Goal: Communication & Community: Ask a question

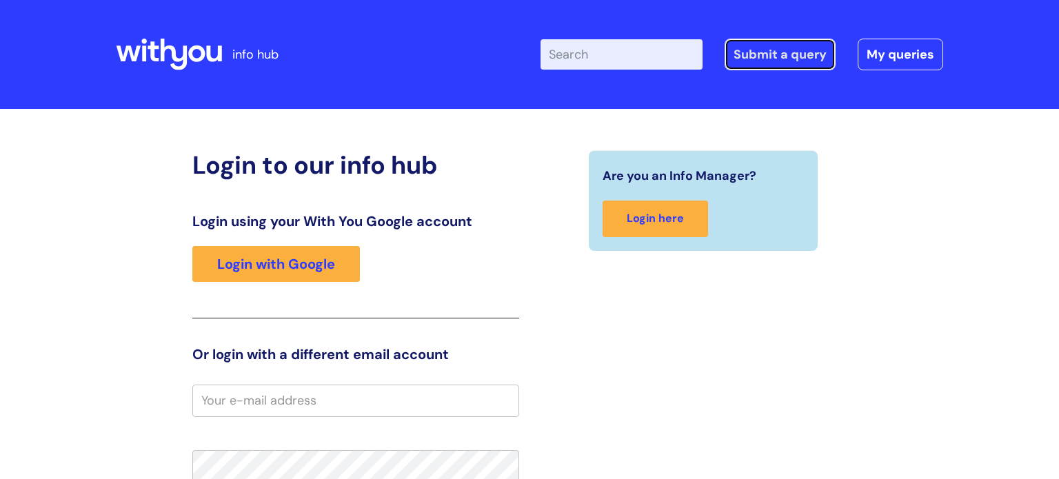
click at [798, 54] on link "Submit a query" at bounding box center [779, 55] width 111 height 32
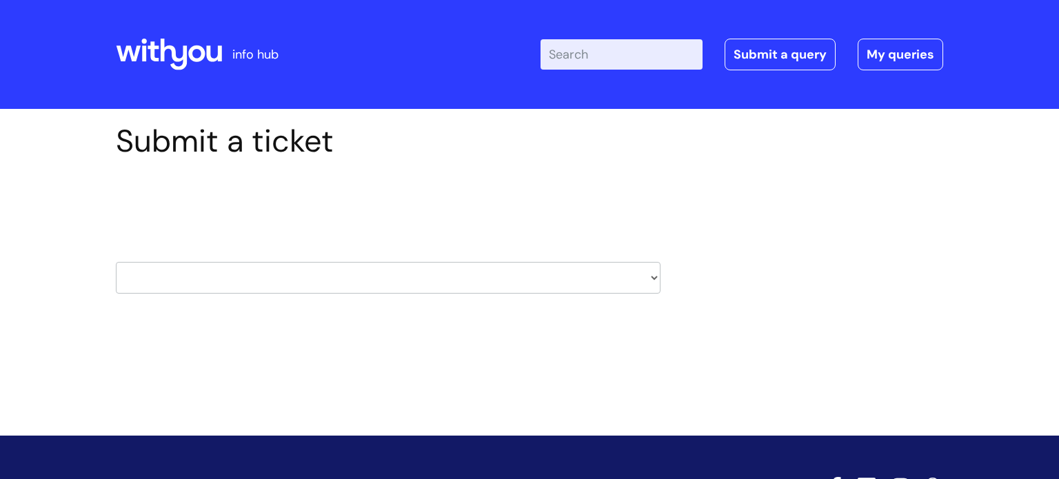
click at [657, 271] on select "HR / People IT and Support Clinical Drug Alerts Finance Accounts Data Support T…" at bounding box center [388, 278] width 544 height 32
select select "it_and_support"
click at [116, 262] on select "HR / People IT and Support Clinical Drug Alerts Finance Accounts Data Support T…" at bounding box center [388, 278] width 544 height 32
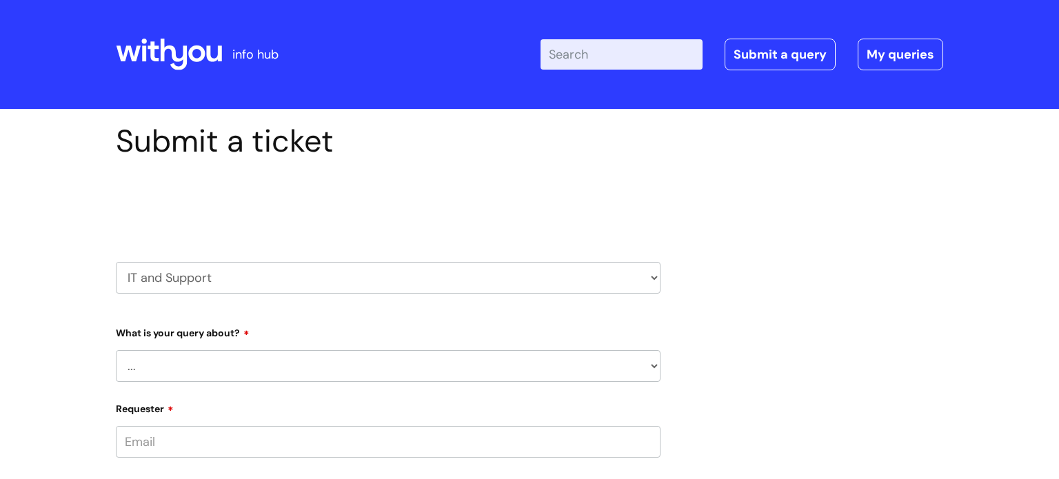
click at [185, 363] on select "... Mobile Phone Reset & MFA Accounts, Starters and Leavers IT Hardware issue I…" at bounding box center [388, 366] width 544 height 32
click at [655, 274] on select "HR / People IT and Support Clinical Drug Alerts Finance Accounts Data Support T…" at bounding box center [388, 278] width 544 height 32
select select "internal_communications"
click at [116, 262] on select "HR / People IT and Support Clinical Drug Alerts Finance Accounts Data Support T…" at bounding box center [388, 278] width 544 height 32
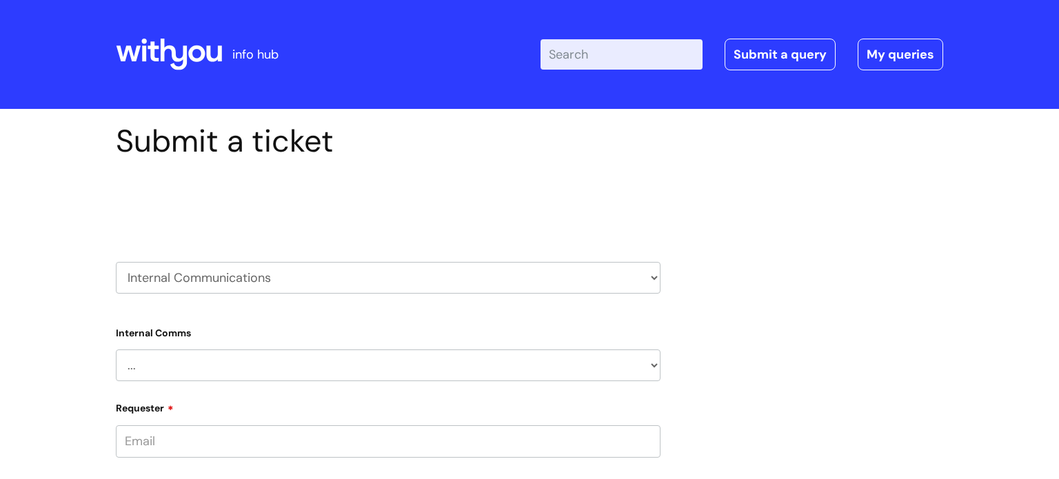
click at [657, 364] on select "... Internal Communication Staff and Volunteer awards Info hub WithYou Weekly e…" at bounding box center [388, 365] width 544 height 32
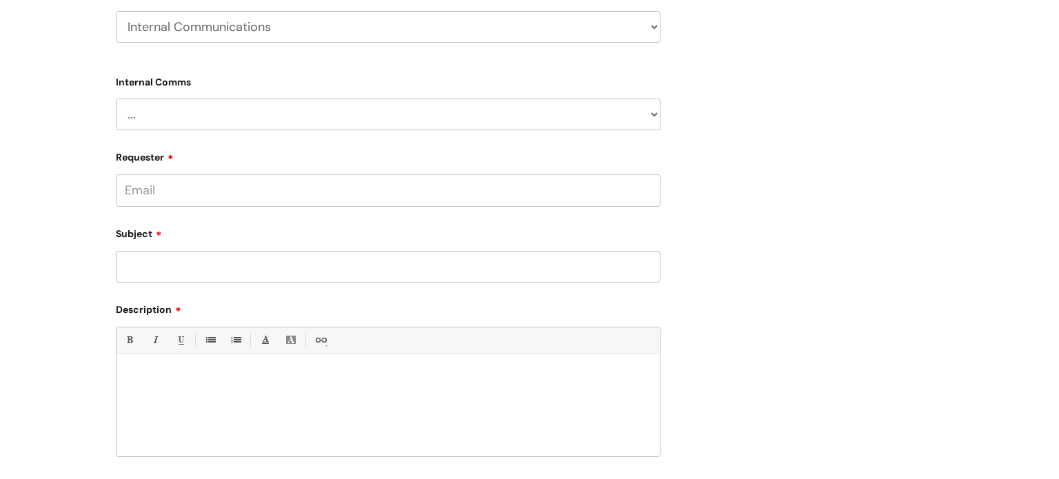
click at [651, 23] on select "HR / People IT and Support Clinical Drug Alerts Finance Accounts Data Support T…" at bounding box center [388, 27] width 544 height 32
select select "systems"
click at [116, 11] on select "HR / People IT and Support Clinical Drug Alerts Finance Accounts Data Support T…" at bounding box center [388, 27] width 544 height 32
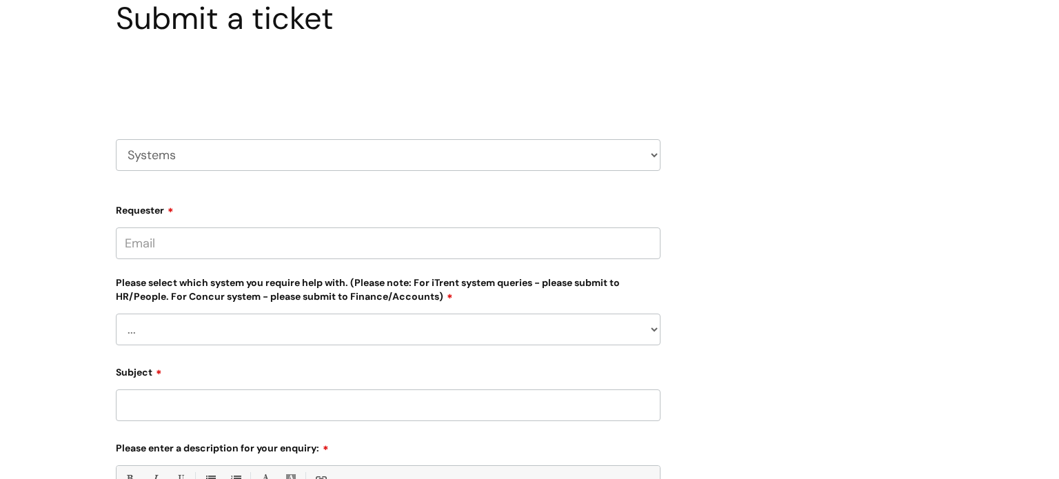
scroll to position [134, 0]
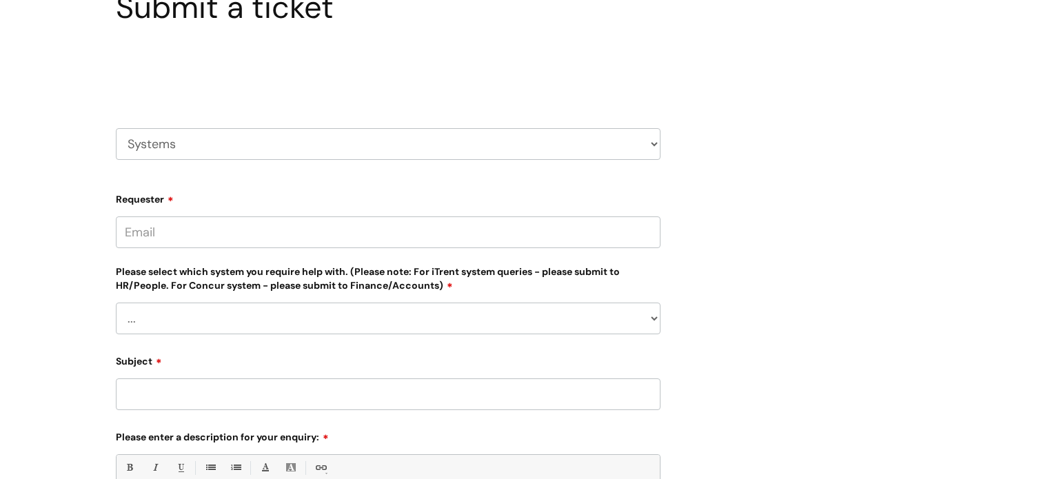
click at [635, 236] on input "Requester" at bounding box center [388, 232] width 544 height 32
click at [642, 321] on select "... Ulysses Helpdesk Monday.com Nebula fault ILLY CarePath fault Halo fault E-c…" at bounding box center [388, 319] width 544 height 32
click at [886, 221] on div "Submit a ticket Select issue type HR / People IT and Support Clinical Drug Aler…" at bounding box center [529, 352] width 848 height 726
click at [659, 138] on select "HR / People IT and Support Clinical Drug Alerts Finance Accounts Data Support T…" at bounding box center [388, 144] width 544 height 32
select select "external_communications"
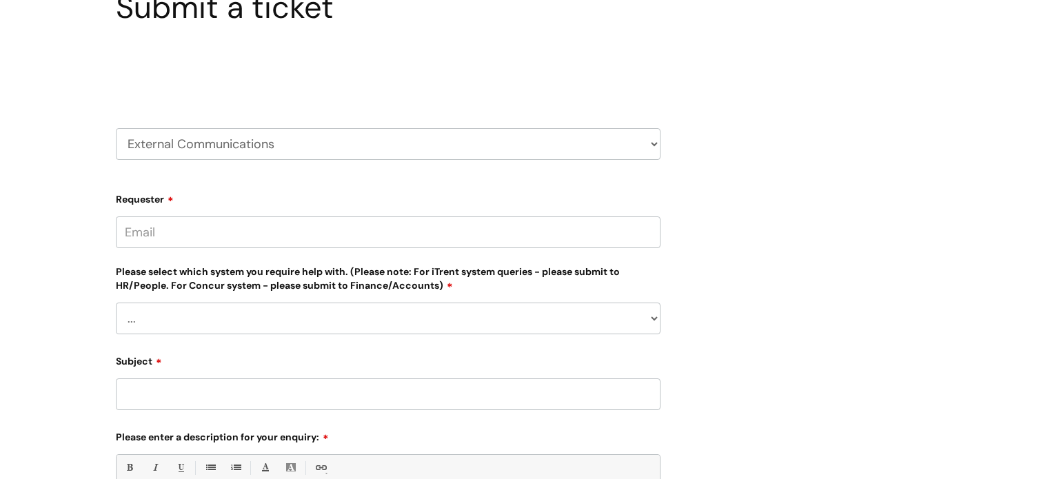
click at [116, 128] on select "HR / People IT and Support Clinical Drug Alerts Finance Accounts Data Support T…" at bounding box center [388, 144] width 544 height 32
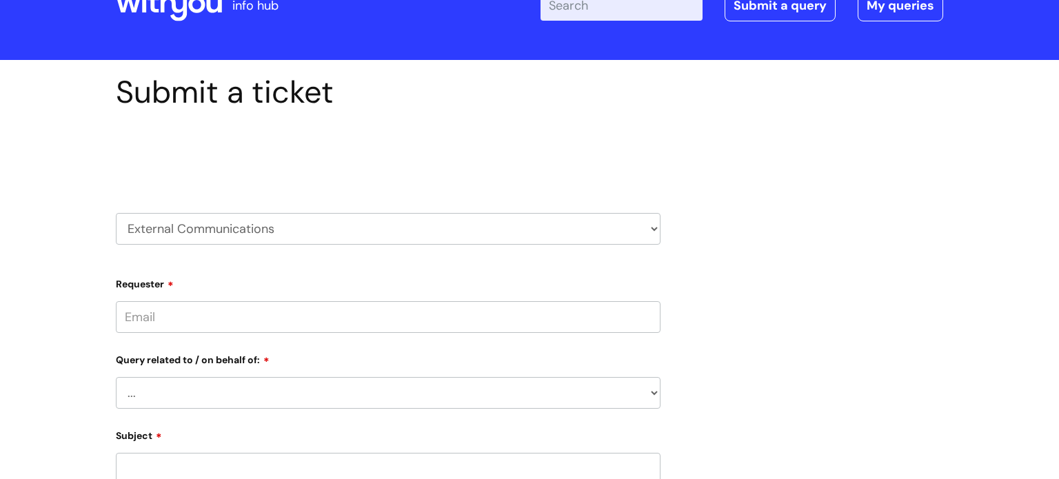
scroll to position [60, 0]
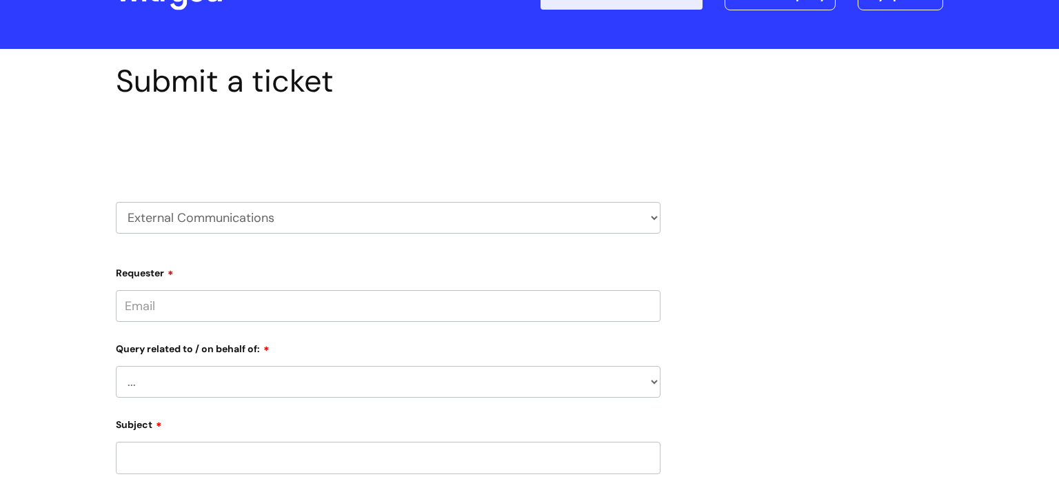
click at [631, 300] on input "Requester" at bounding box center [388, 306] width 544 height 32
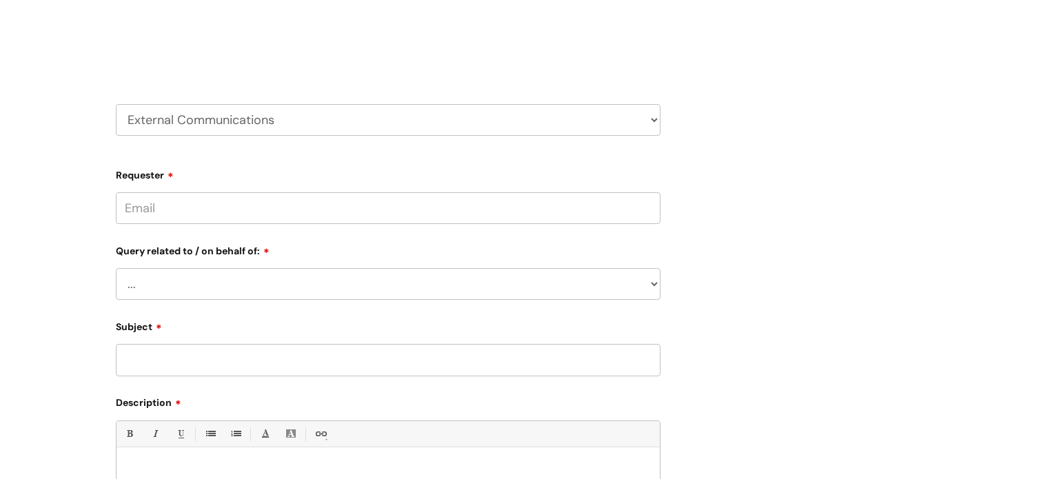
scroll to position [159, 0]
type input "paula.marlow@wearewithyou.org.uk"
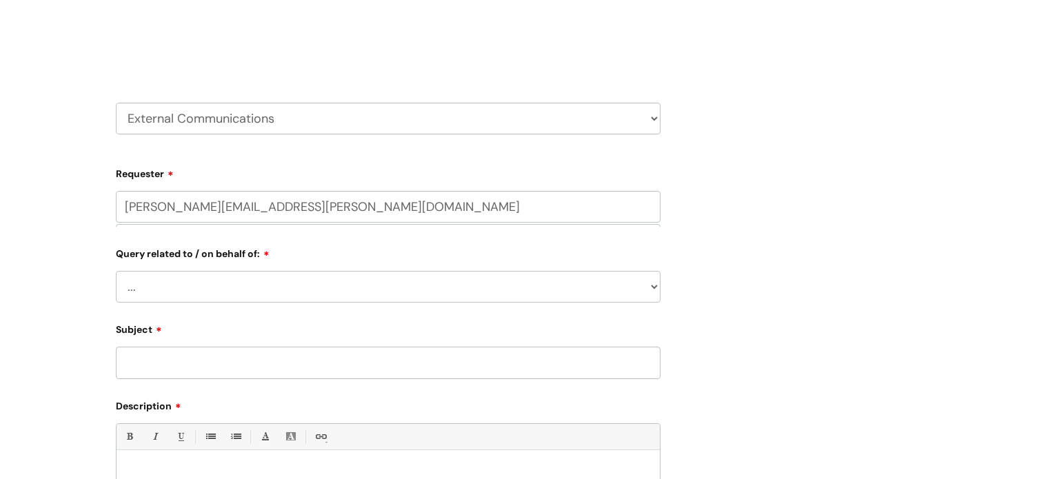
click at [649, 285] on select "... Brand or Brand Centre Website Queries (all regions) All Scottish Services I…" at bounding box center [388, 287] width 544 height 32
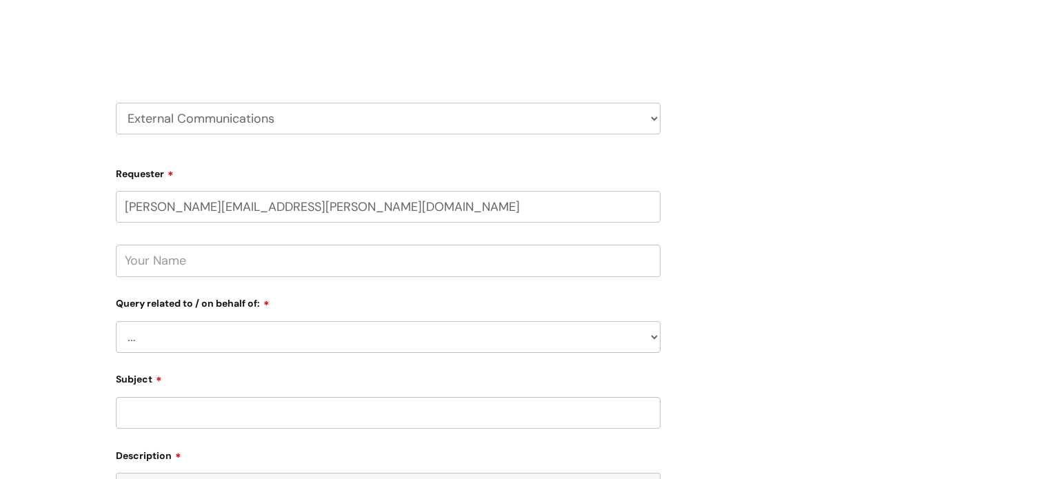
select select "North Somerset"
click at [116, 321] on select "... Brand or Brand Centre Website Queries (all regions) All Scottish Services I…" at bounding box center [388, 337] width 544 height 32
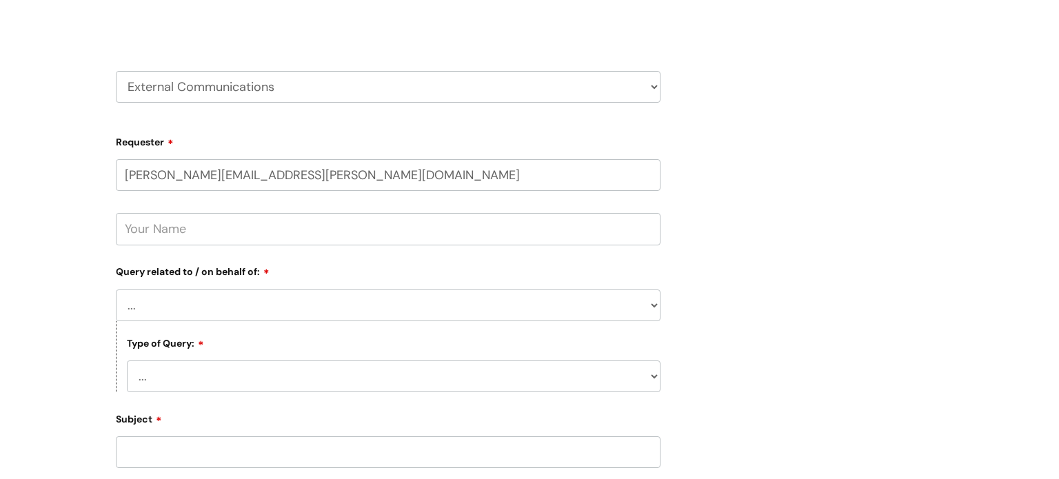
scroll to position [258, 0]
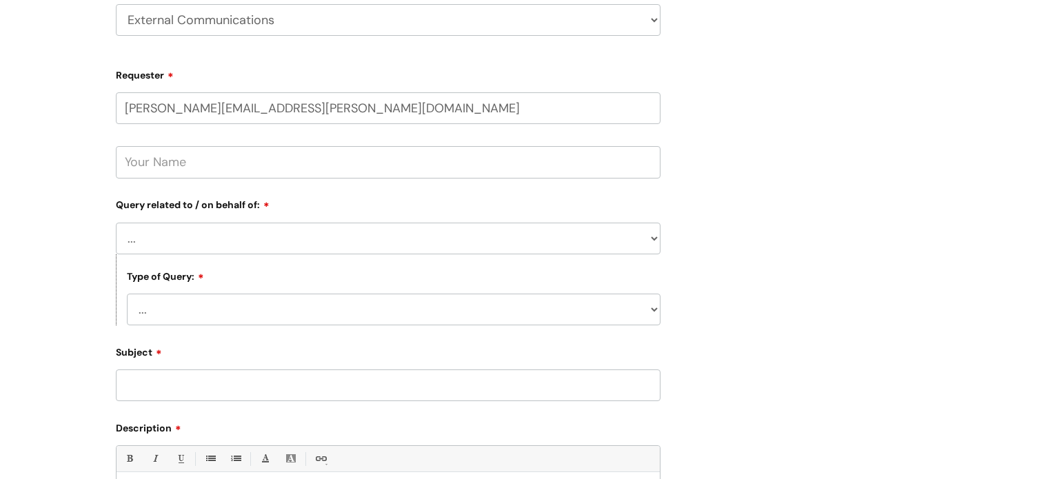
click at [642, 309] on select "... Press/Media support Social Media support Marketing materials Crisis communi…" at bounding box center [393, 310] width 533 height 32
click at [815, 228] on div "Submit a ticket Select issue type HR / People IT and Support Clinical Drug Aler…" at bounding box center [529, 285] width 848 height 841
click at [655, 17] on select "HR / People IT and Support Clinical Drug Alerts Finance Accounts Data Support T…" at bounding box center [388, 20] width 544 height 32
select select "internal_communications"
click at [116, 4] on select "HR / People IT and Support Clinical Drug Alerts Finance Accounts Data Support T…" at bounding box center [388, 20] width 544 height 32
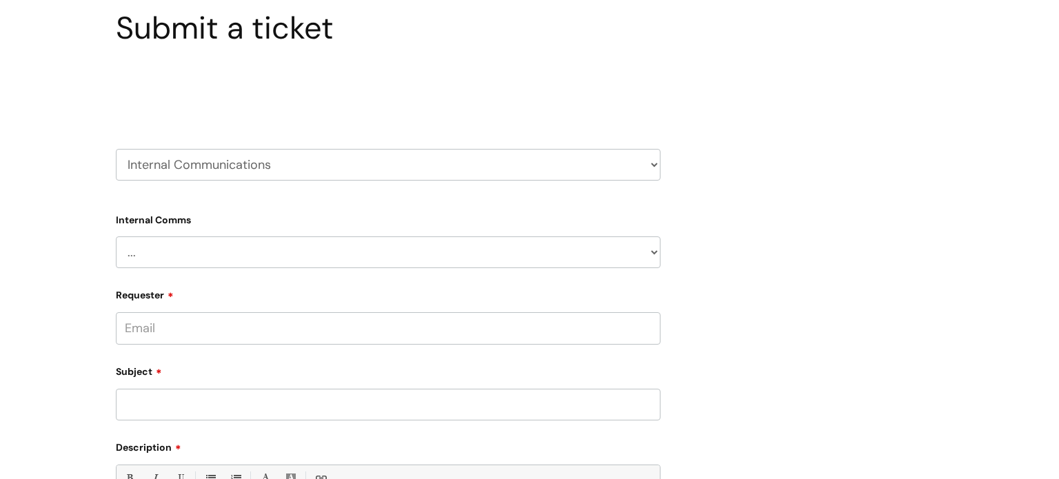
scroll to position [218, 0]
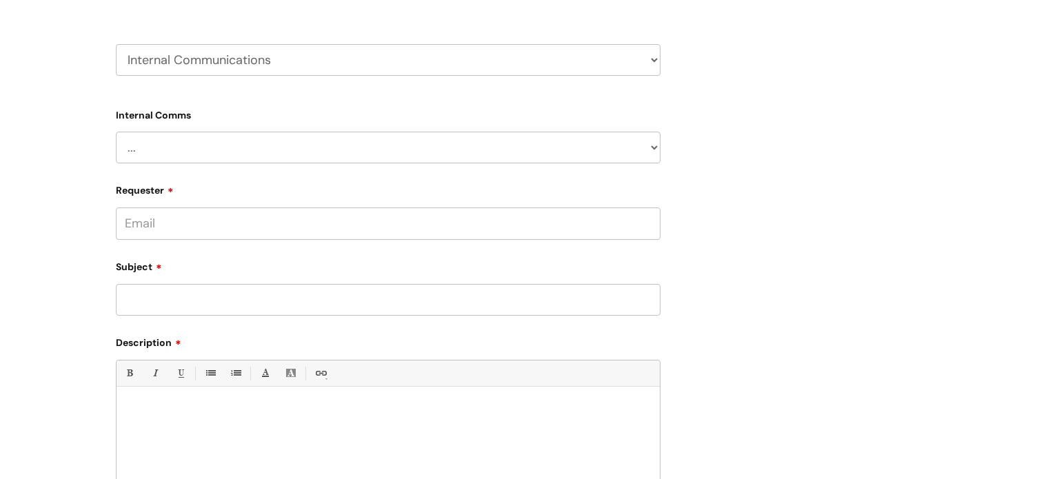
click at [651, 146] on select "... Internal Communication Staff and Volunteer awards Info hub WithYou Weekly e…" at bounding box center [388, 148] width 544 height 32
click at [760, 100] on div "Submit a ticket Select issue type HR / People IT and Support Clinical Drug Aler…" at bounding box center [529, 262] width 848 height 715
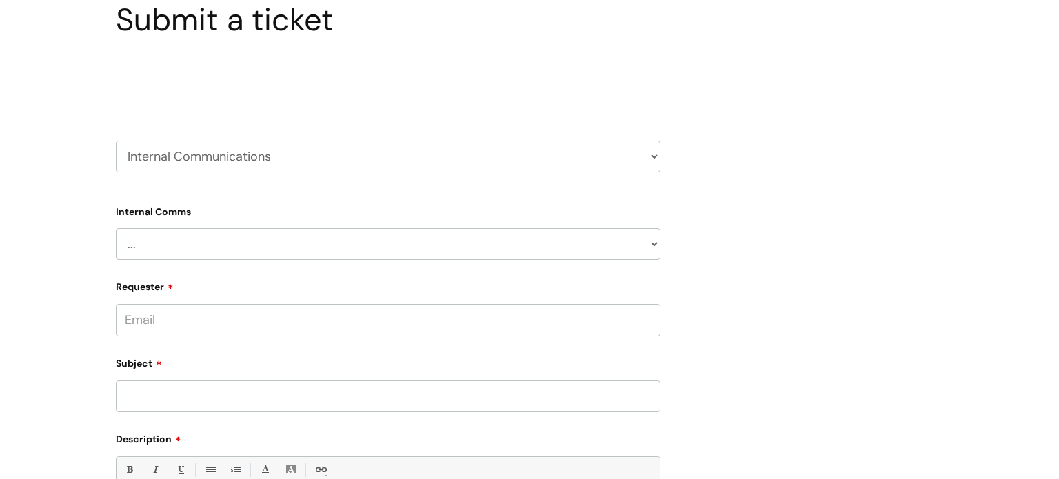
scroll to position [120, 0]
click at [657, 152] on select "HR / People IT and Support Clinical Drug Alerts Finance Accounts Data Support T…" at bounding box center [388, 158] width 544 height 32
select select "it_and_support"
click at [116, 142] on select "HR / People IT and Support Clinical Drug Alerts Finance Accounts Data Support T…" at bounding box center [388, 158] width 544 height 32
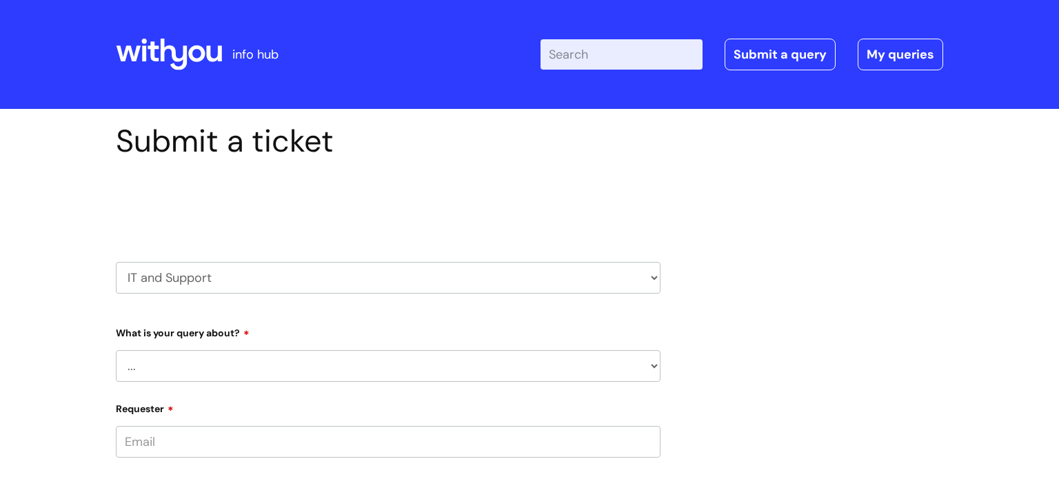
scroll to position [98, 0]
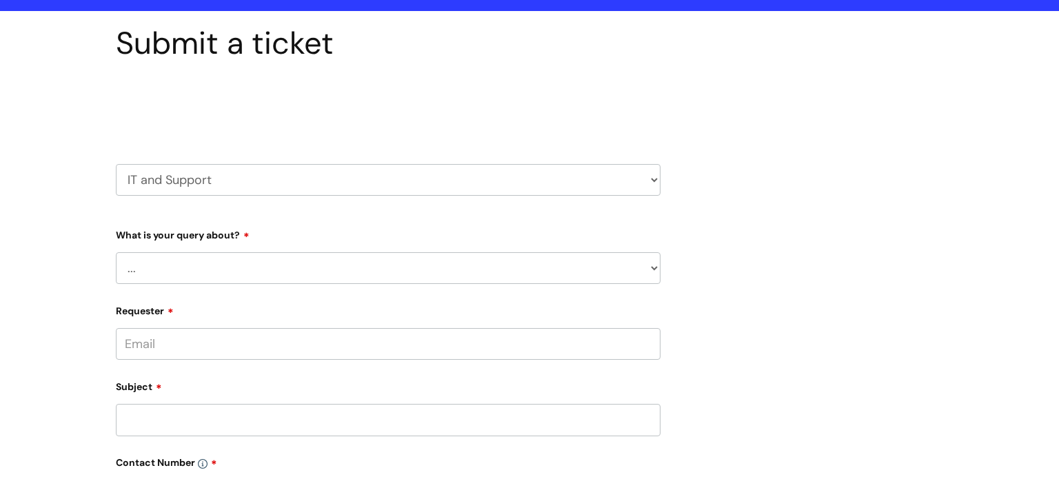
click at [655, 265] on select "... Mobile Phone Reset & MFA Accounts, Starters and Leavers IT Hardware issue I…" at bounding box center [388, 268] width 544 height 32
select select "System/software"
click at [116, 252] on select "... Mobile Phone Reset & MFA Accounts, Starters and Leavers IT Hardware issue I…" at bounding box center [388, 268] width 544 height 32
click at [652, 338] on select "... Halo PCMIS Iaptus NHS Email CJSM Email Mitel Another System Google (Workspa…" at bounding box center [393, 339] width 533 height 32
select select "NHS Email"
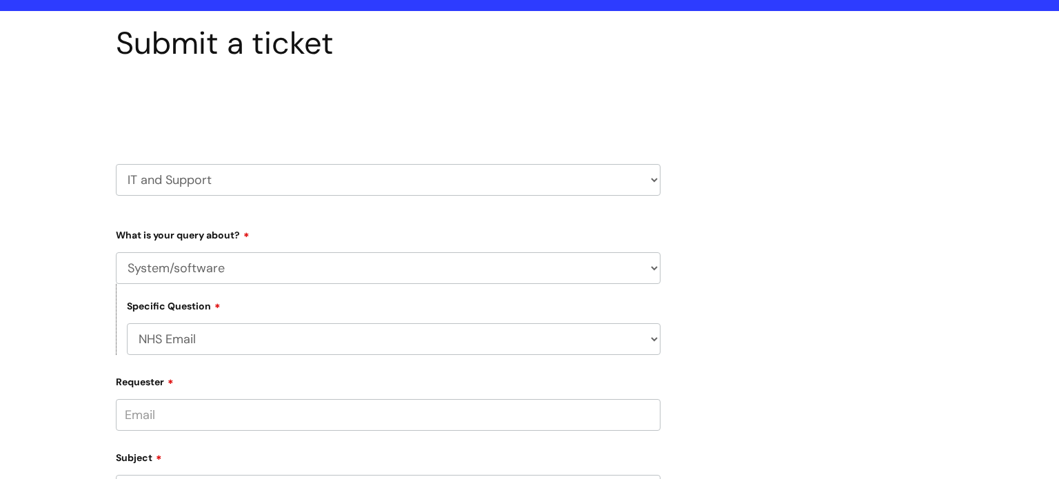
click at [127, 323] on select "... Halo PCMIS Iaptus NHS Email CJSM Email Mitel Another System Google (Workspa…" at bounding box center [393, 339] width 533 height 32
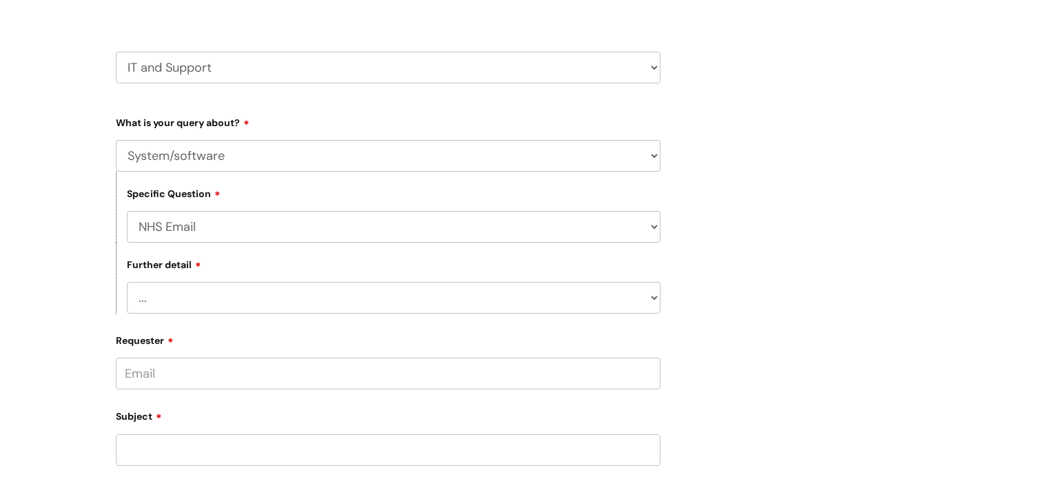
scroll to position [364, 0]
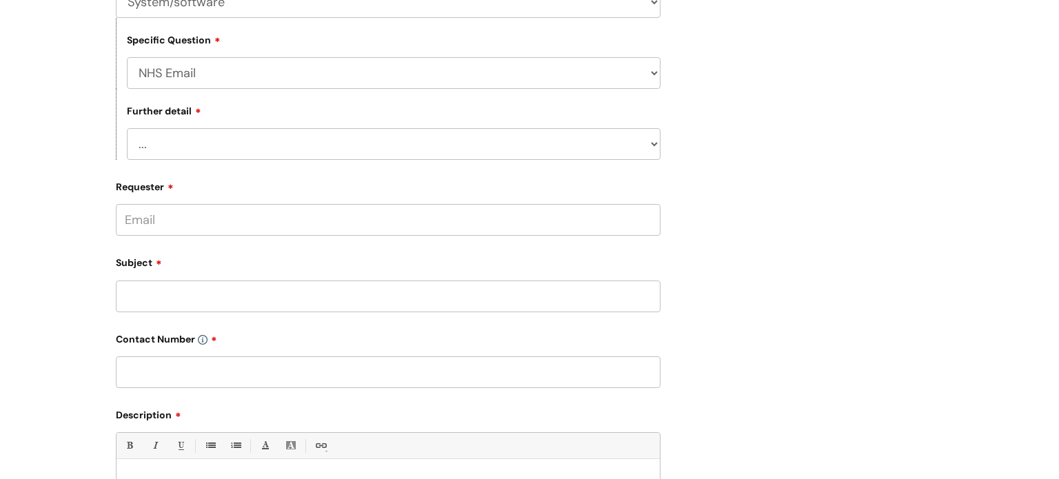
click at [655, 143] on select "... I’m having a problem logging into NHS.net I can’t send email in NHS.net I a…" at bounding box center [393, 144] width 533 height 32
select select "I’m having a problem logging into NHS.net"
click at [127, 129] on select "... I’m having a problem logging into NHS.net I can’t send email in NHS.net I a…" at bounding box center [393, 144] width 533 height 32
click at [196, 223] on input "Requester" at bounding box center [388, 220] width 544 height 32
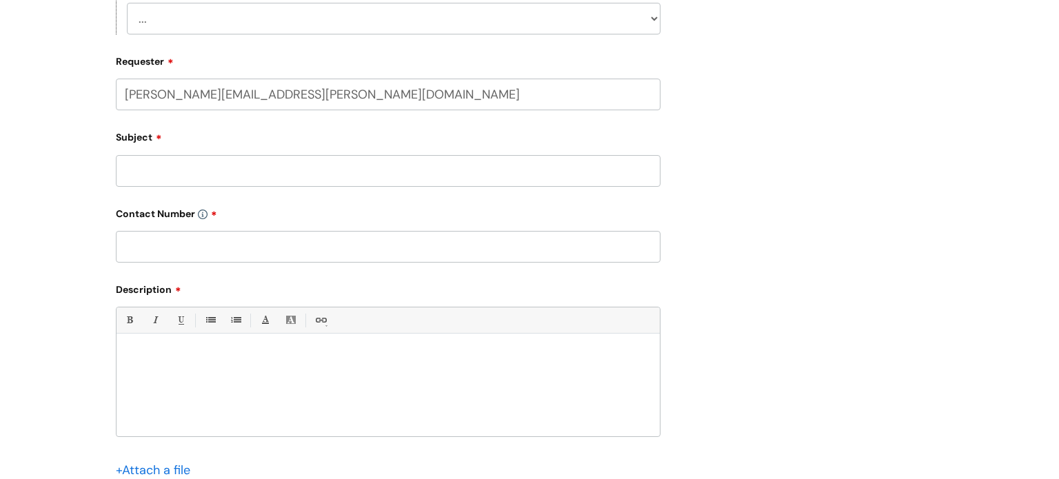
scroll to position [534, 0]
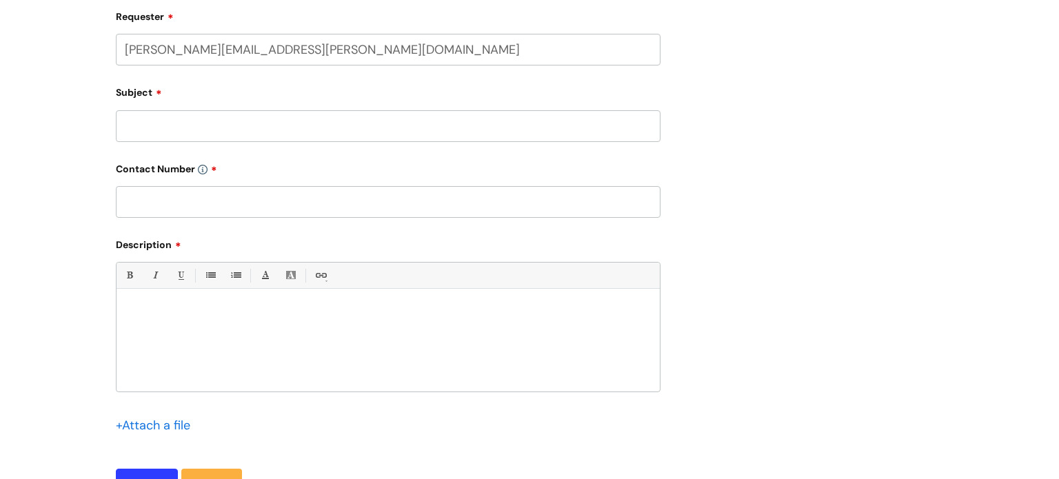
type input "paula.marlow@wearewithyou.org.uk"
click at [169, 129] on input "Subject" at bounding box center [388, 126] width 544 height 32
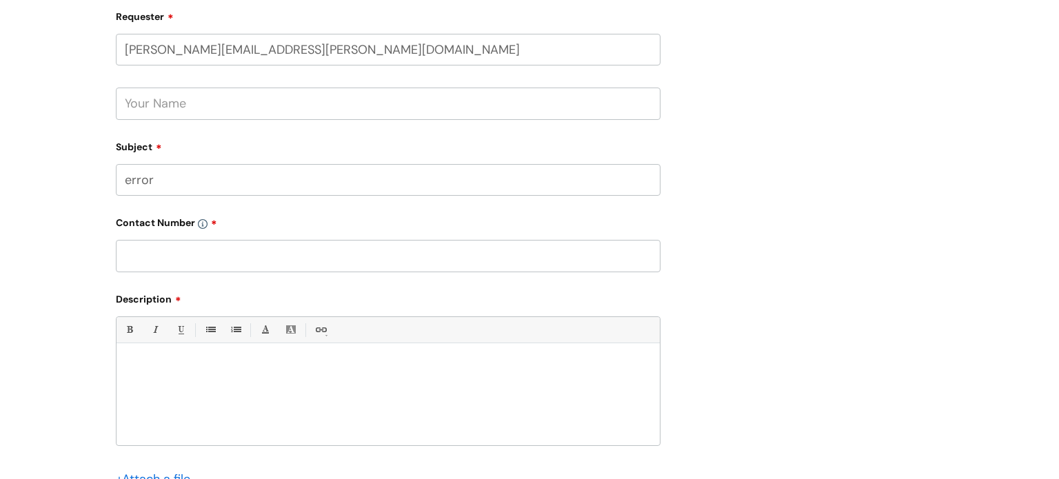
type input "error"
click at [136, 364] on p at bounding box center [388, 366] width 522 height 12
paste div
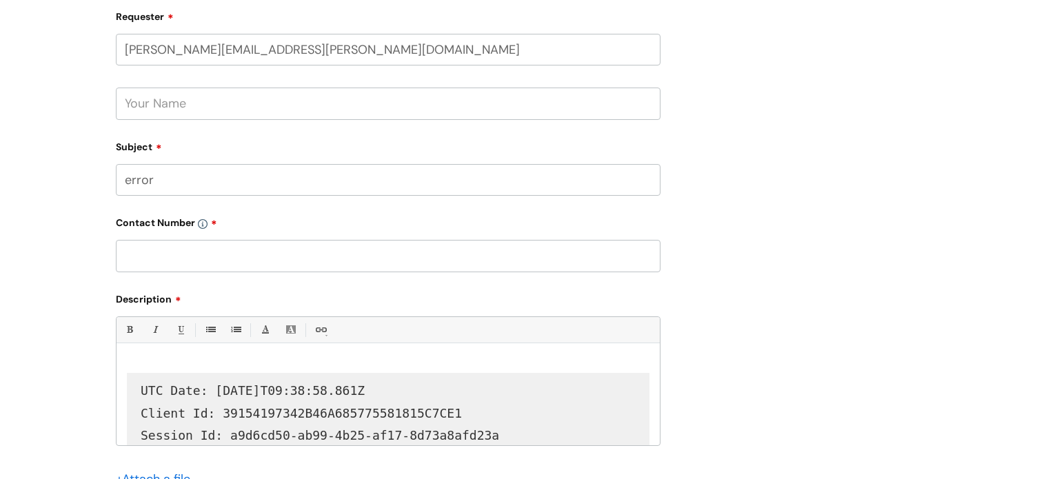
click at [184, 248] on input "text" at bounding box center [388, 256] width 544 height 32
type input "0"
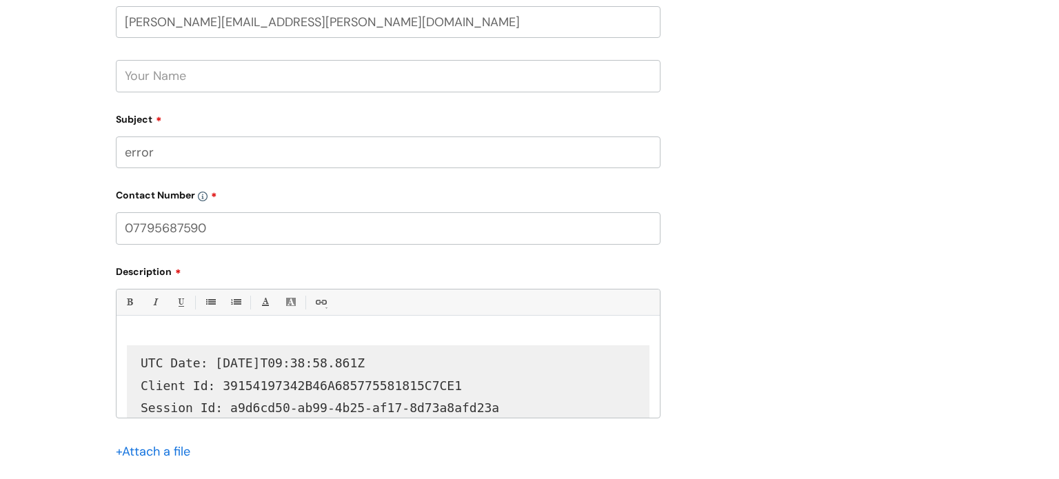
scroll to position [631, 0]
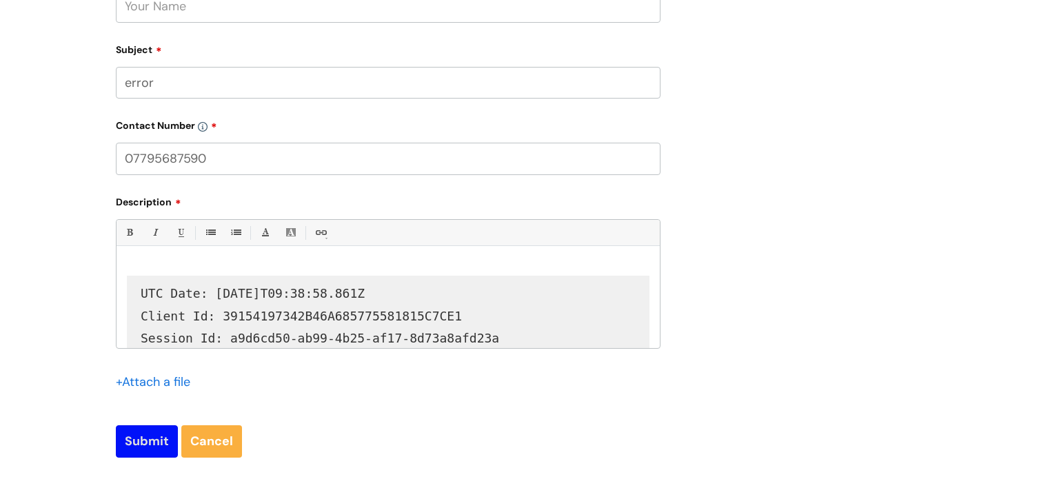
type input "07795687590"
click at [154, 447] on input "Submit" at bounding box center [147, 441] width 62 height 32
type input "Please Wait..."
